Goal: Find specific page/section: Find specific page/section

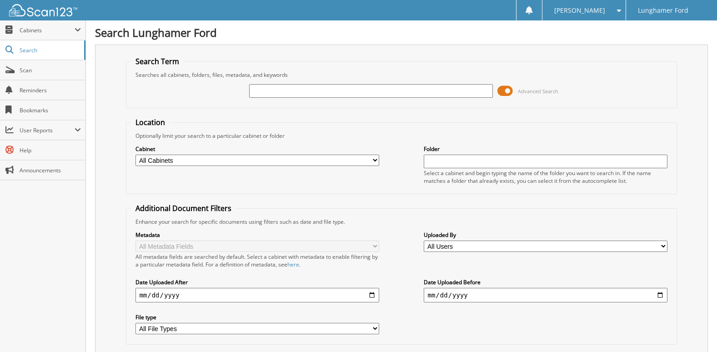
click at [373, 161] on select "All Cabinets ACCOUNTS PAYABLE ACCOUNTS RECEIVABLE ACH BANK REC CAR DEALS - AUTO…" at bounding box center [256, 159] width 243 height 11
select select "42245"
click at [135, 154] on select "All Cabinets ACCOUNTS PAYABLE ACCOUNTS RECEIVABLE ACH BANK REC CAR DEALS - AUTO…" at bounding box center [256, 159] width 243 height 11
click at [260, 90] on input "text" at bounding box center [370, 91] width 243 height 14
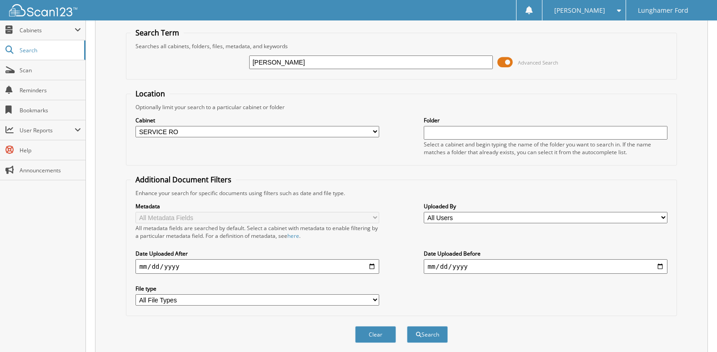
scroll to position [61, 0]
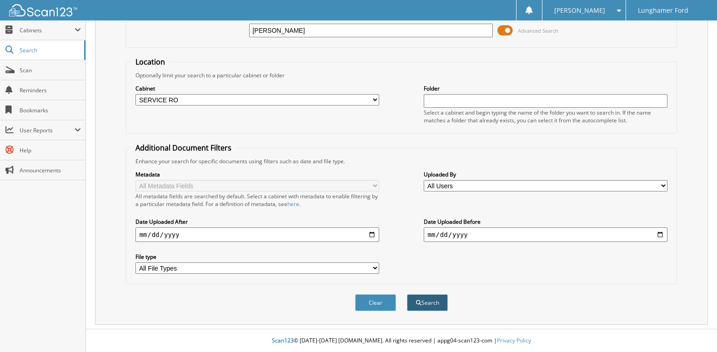
type input "[PERSON_NAME]"
click at [432, 299] on button "Search" at bounding box center [427, 302] width 41 height 17
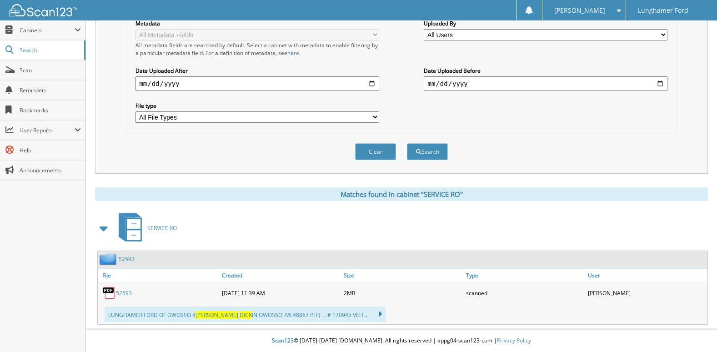
scroll to position [212, 0]
click at [124, 290] on link "52593" at bounding box center [124, 293] width 16 height 8
click at [35, 68] on span "Scan" at bounding box center [50, 70] width 61 height 8
